Goal: Task Accomplishment & Management: Manage account settings

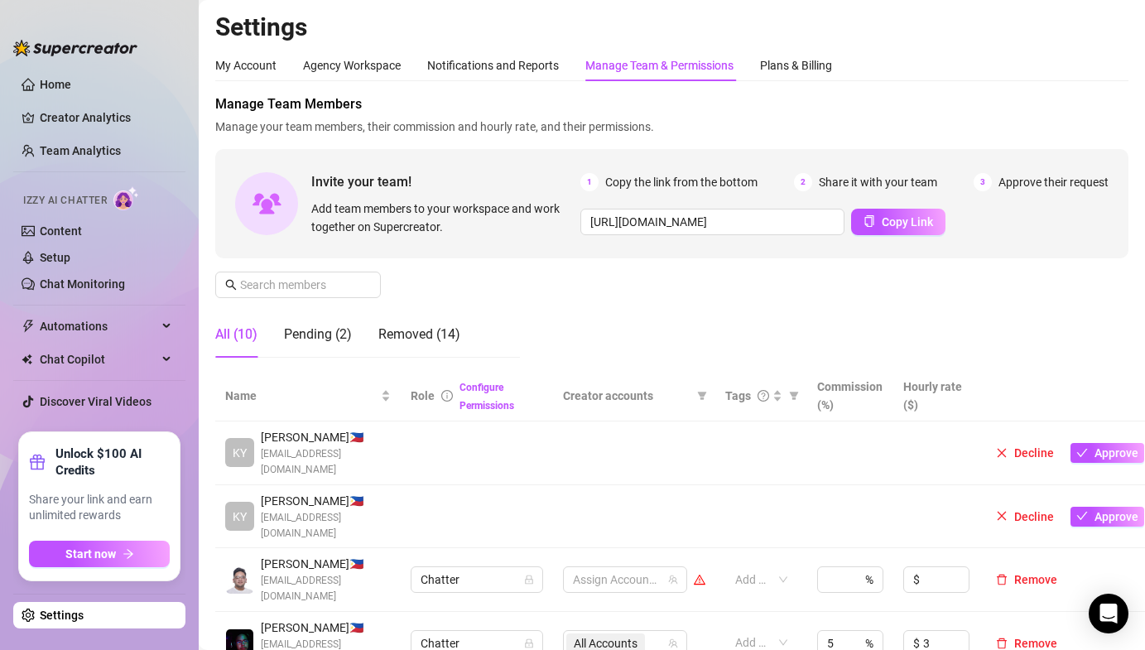
scroll to position [336, 0]
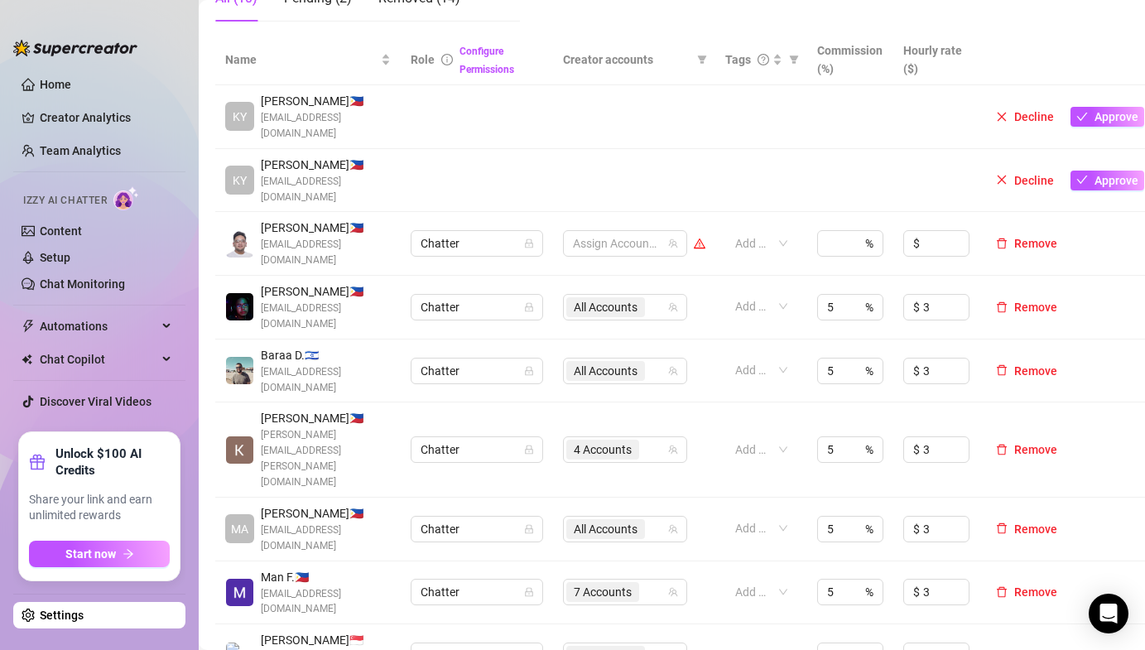
click at [555, 120] on td at bounding box center [634, 117] width 162 height 64
click at [105, 148] on link "Team Analytics" at bounding box center [80, 150] width 81 height 13
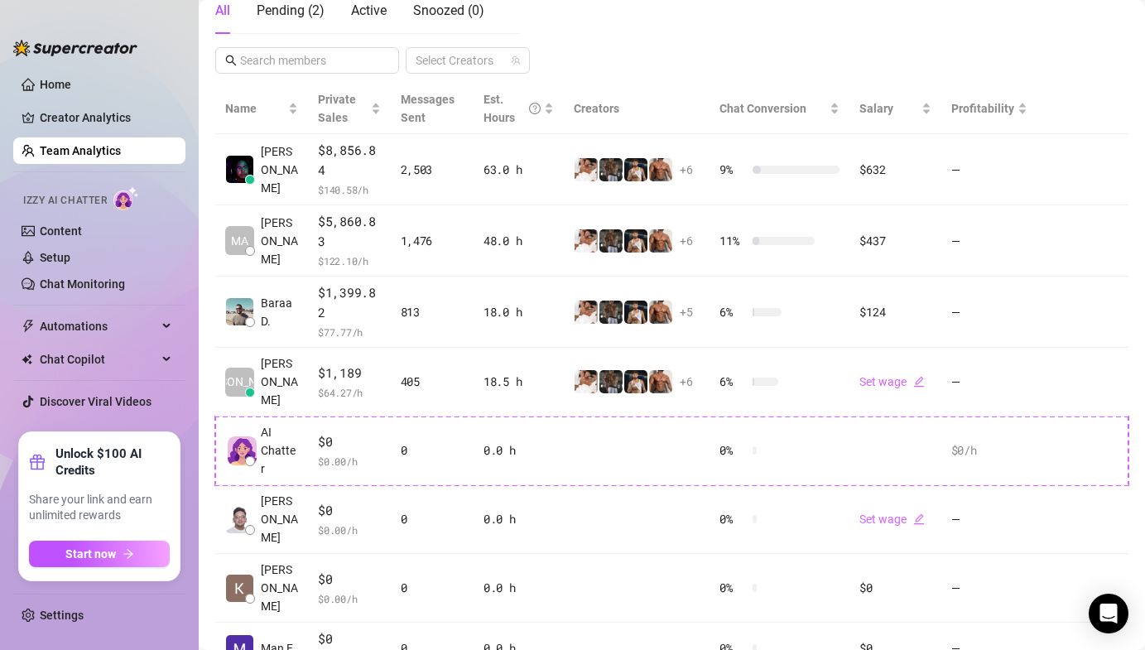
scroll to position [328, 0]
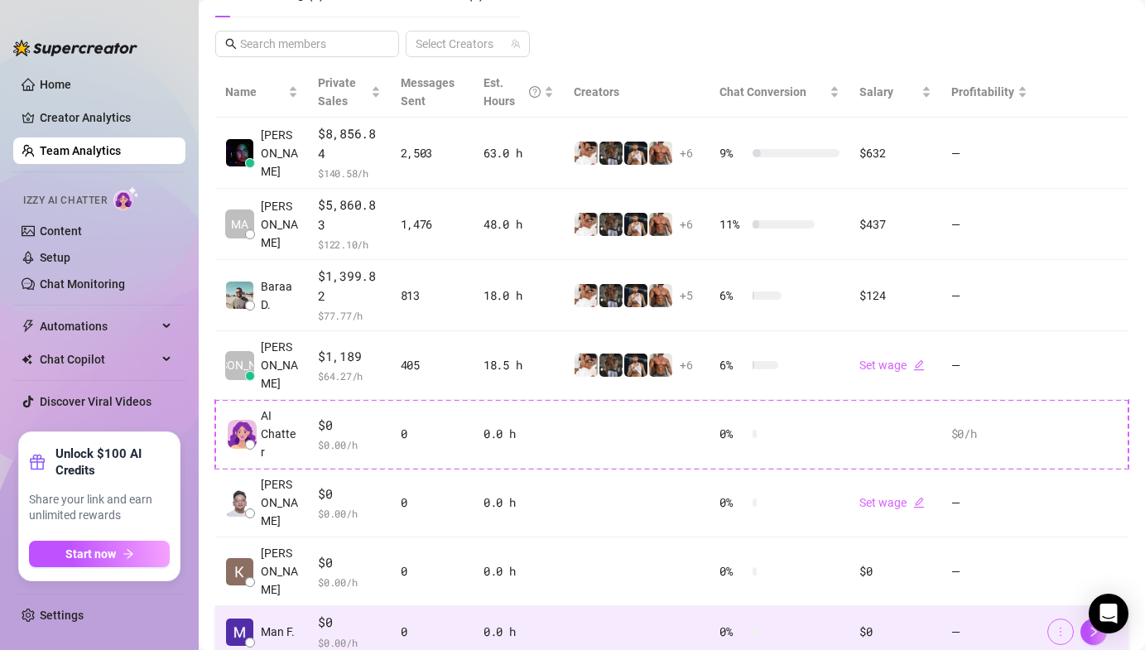
click at [1050, 619] on button "button" at bounding box center [1060, 632] width 26 height 26
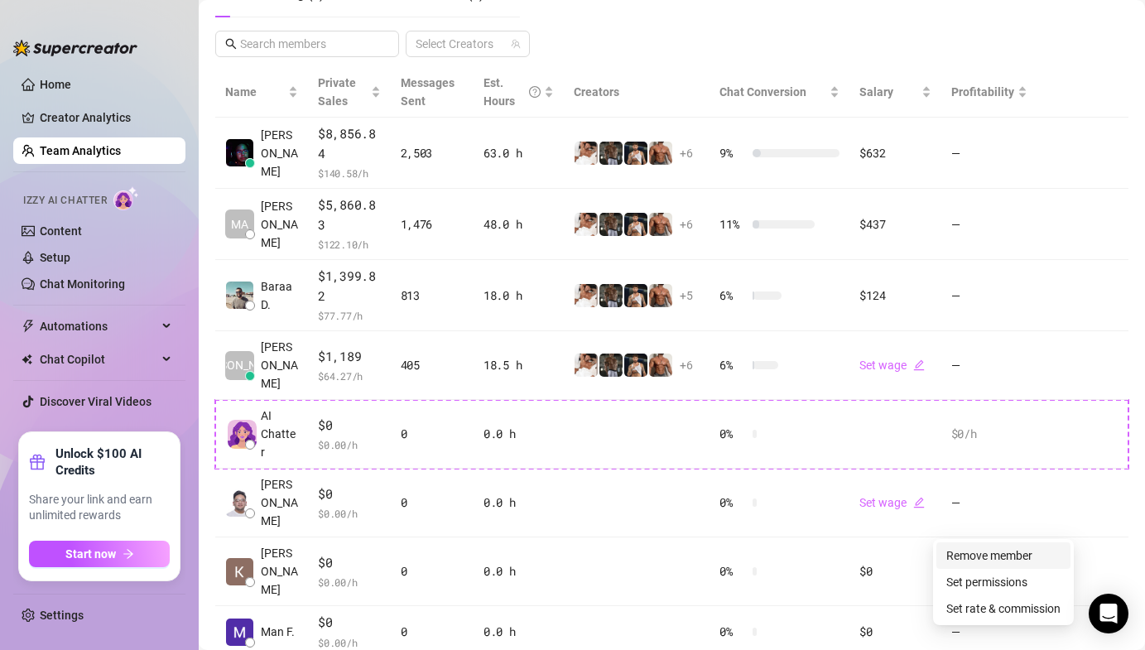
click at [999, 559] on link "Remove member" at bounding box center [989, 555] width 86 height 13
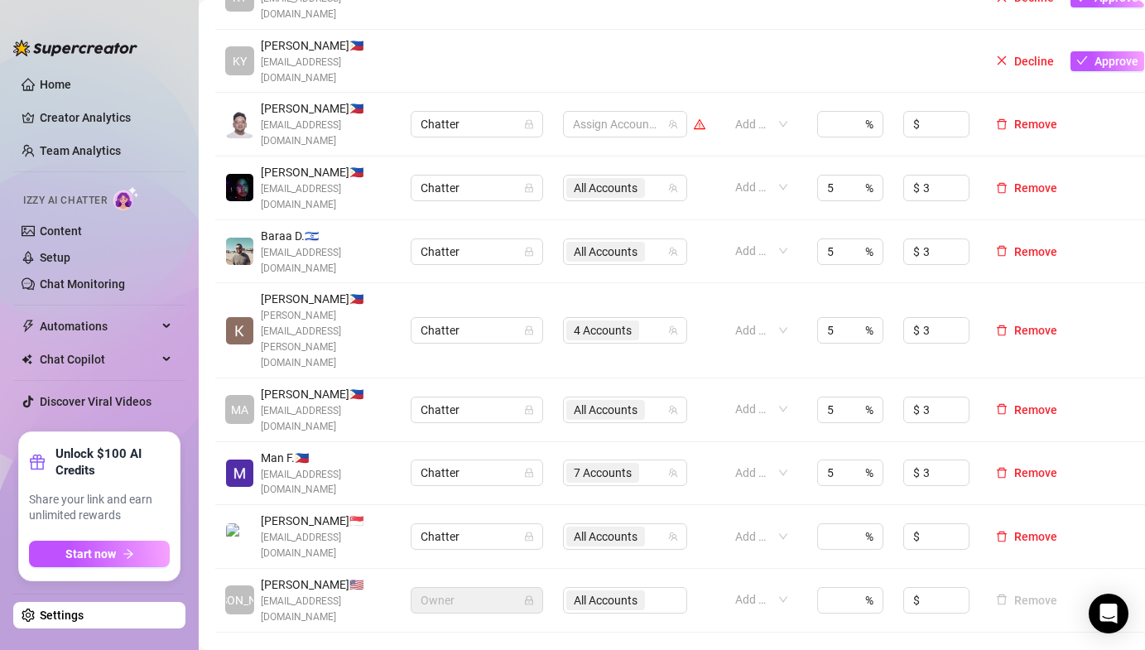
scroll to position [447, 0]
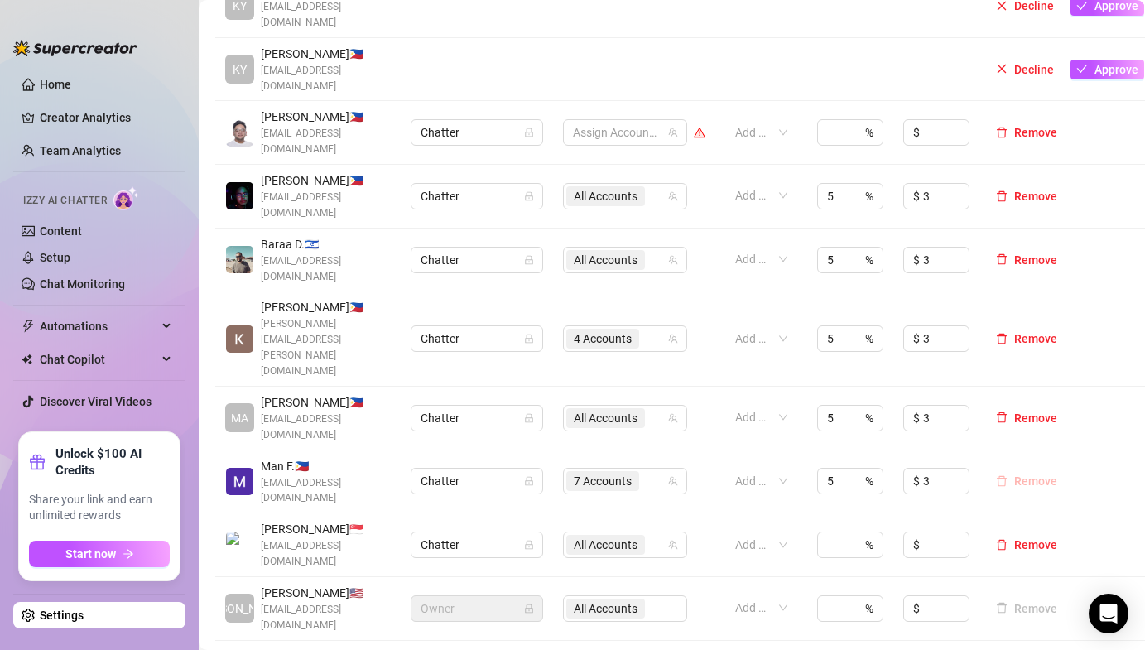
click at [1038, 474] on span "Remove" at bounding box center [1035, 480] width 43 height 13
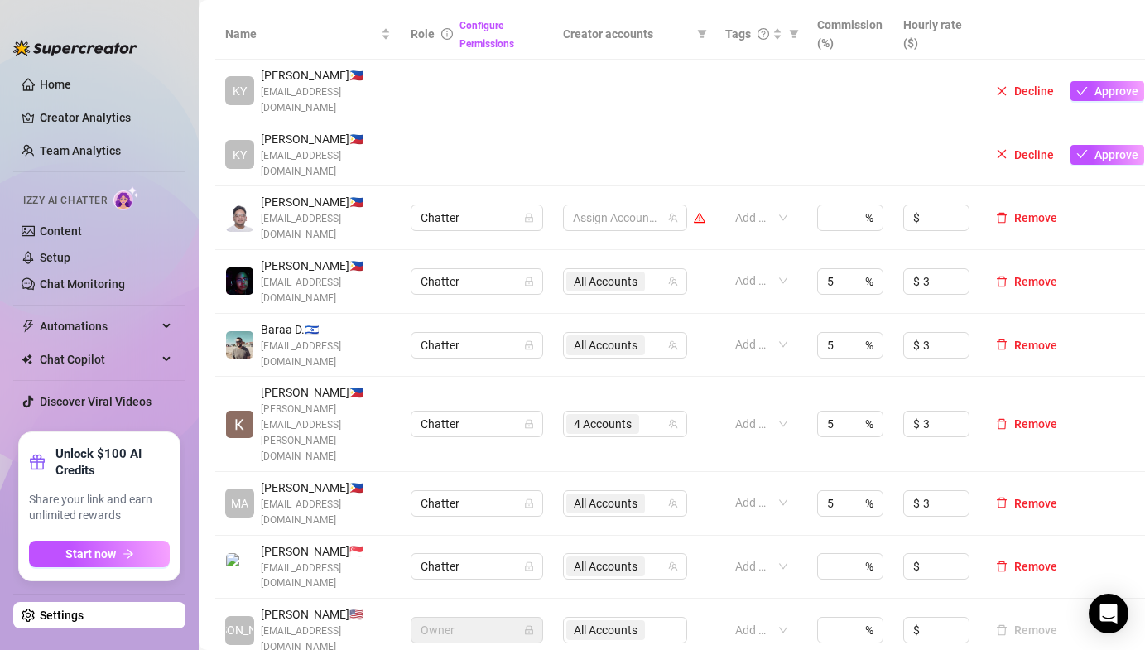
scroll to position [357, 0]
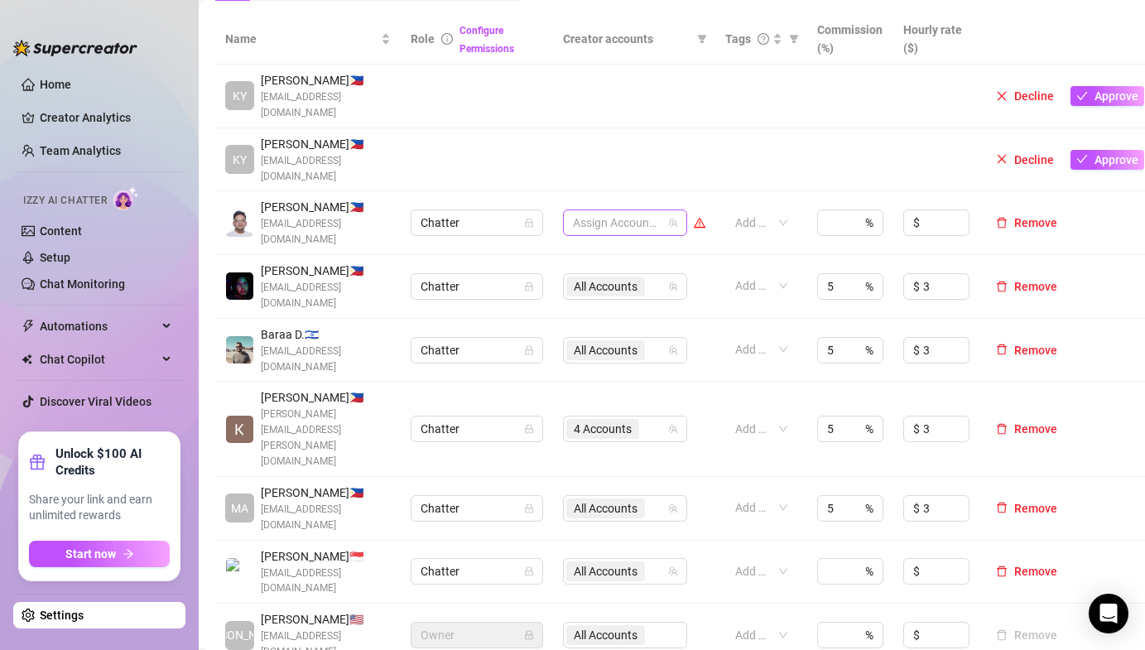
click at [587, 211] on div at bounding box center [616, 222] width 100 height 23
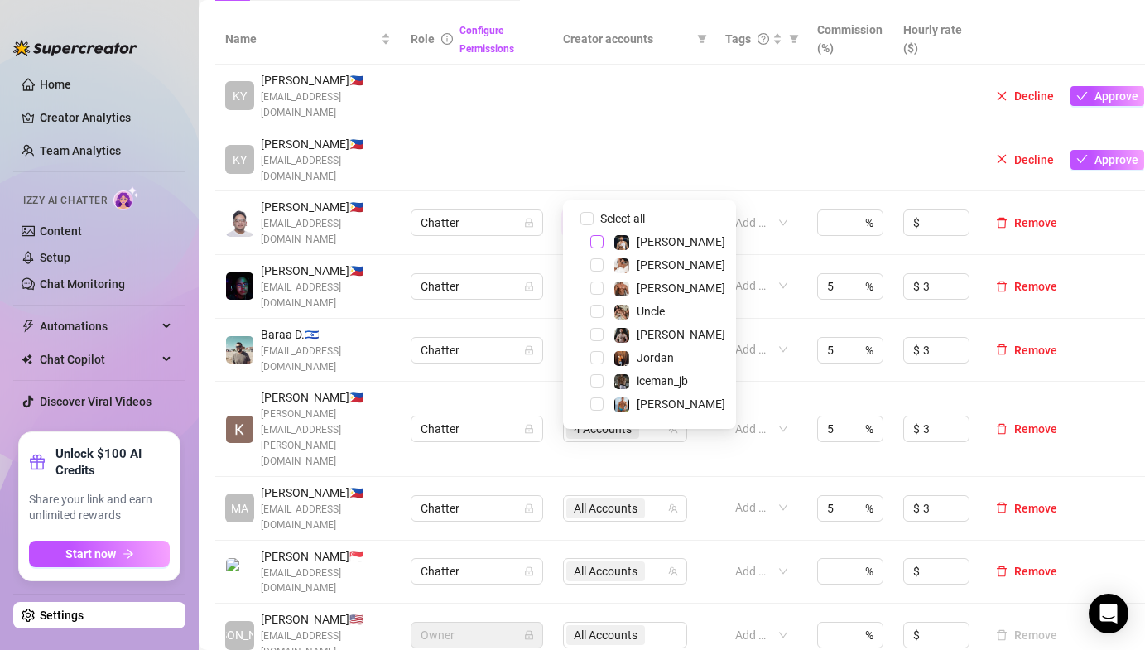
click at [595, 238] on span "Select tree node" at bounding box center [596, 241] width 13 height 13
click at [597, 252] on div "[PERSON_NAME]" at bounding box center [649, 242] width 165 height 20
click at [597, 259] on span "Select tree node" at bounding box center [596, 264] width 13 height 13
click at [597, 284] on span "Select tree node" at bounding box center [596, 288] width 13 height 13
click at [597, 311] on span "Select tree node" at bounding box center [596, 311] width 13 height 13
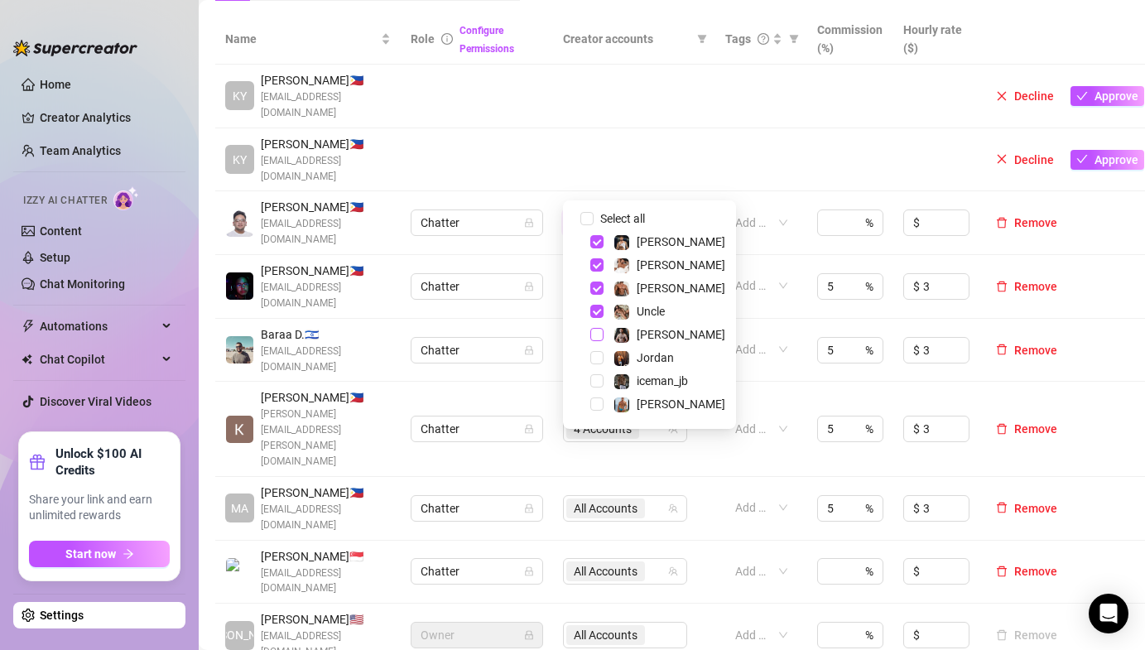
click at [595, 336] on span "Select tree node" at bounding box center [596, 334] width 13 height 13
click at [600, 359] on span "Select tree node" at bounding box center [596, 357] width 13 height 13
click at [600, 382] on span "Select tree node" at bounding box center [596, 380] width 13 height 13
click at [599, 397] on div "[PERSON_NAME]" at bounding box center [649, 404] width 165 height 20
click at [593, 402] on span "Select tree node" at bounding box center [596, 403] width 13 height 13
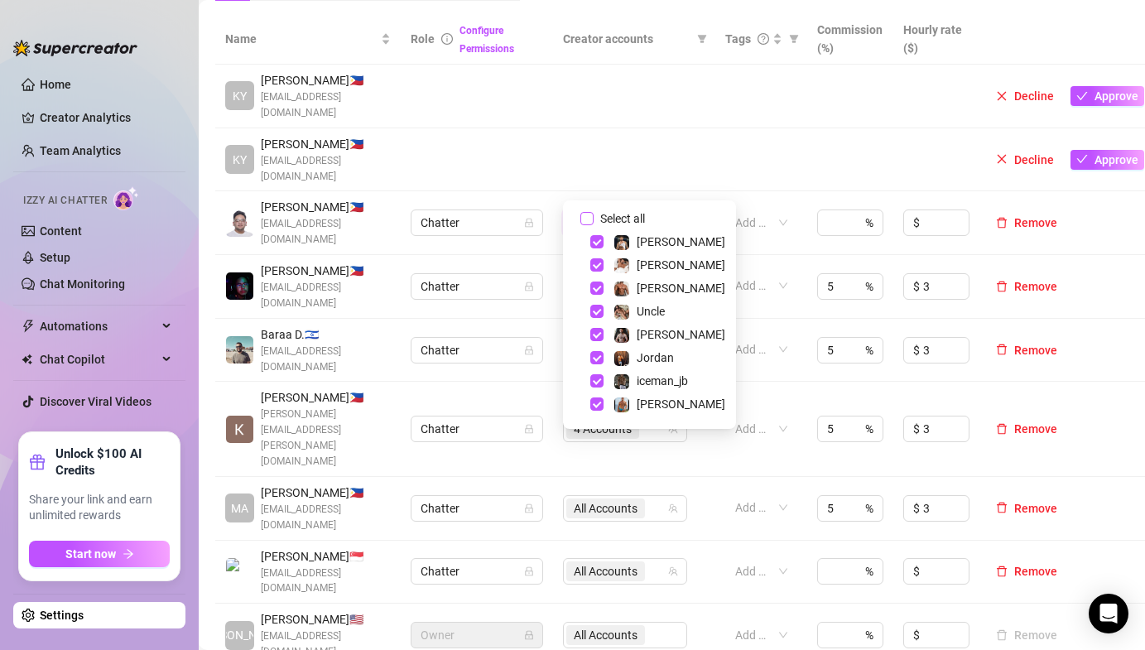
click at [585, 219] on input "Select all" at bounding box center [586, 218] width 13 height 13
checkbox input "true"
click at [465, 255] on td "Chatter" at bounding box center [477, 287] width 152 height 64
